Goal: Transaction & Acquisition: Purchase product/service

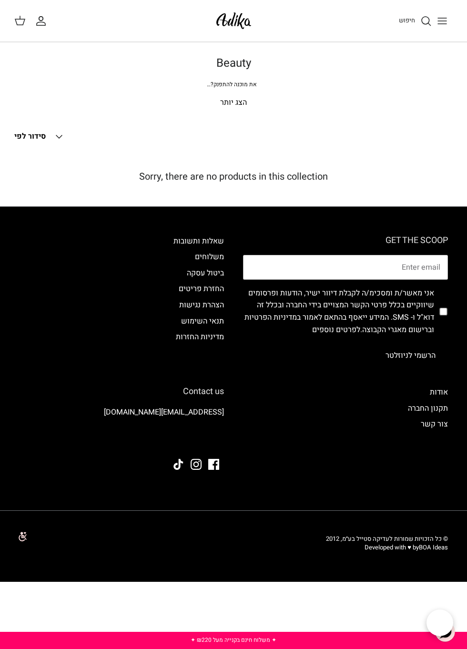
click at [419, 27] on link "חיפוש" at bounding box center [415, 20] width 33 height 11
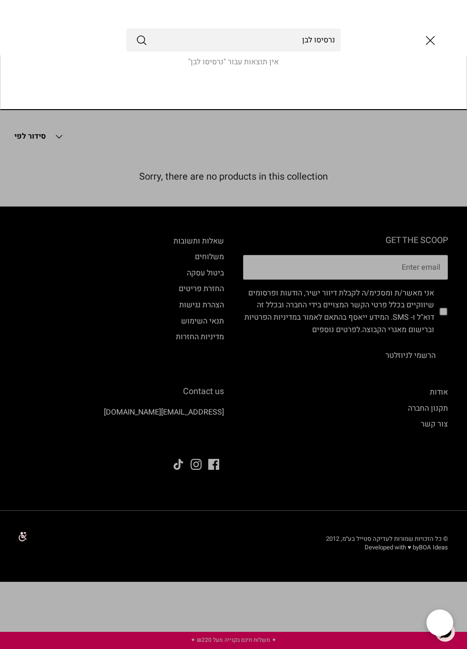
type input "נרסיסו לבן"
click at [140, 39] on icon "Submit" at bounding box center [141, 39] width 11 height 11
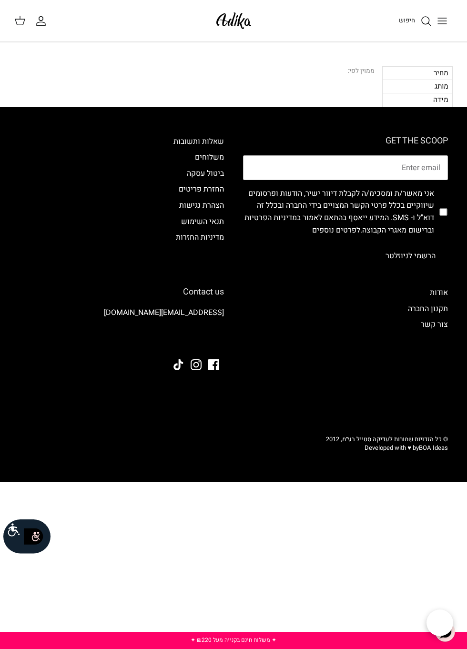
click at [445, 27] on icon "Toggle menu" at bounding box center [442, 20] width 11 height 11
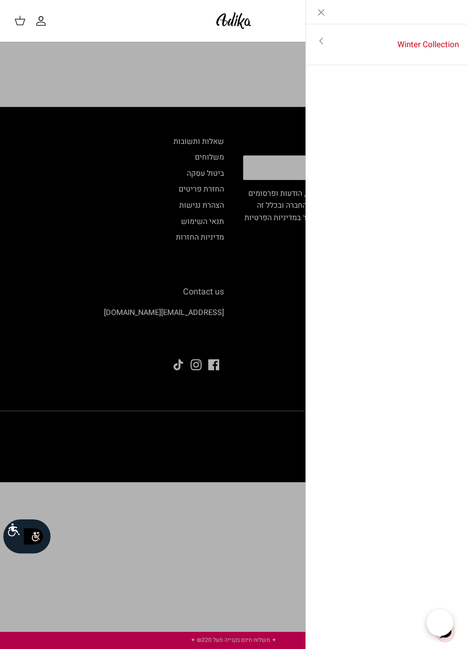
click at [316, 8] on icon "Close" at bounding box center [320, 12] width 11 height 11
